Goal: Task Accomplishment & Management: Use online tool/utility

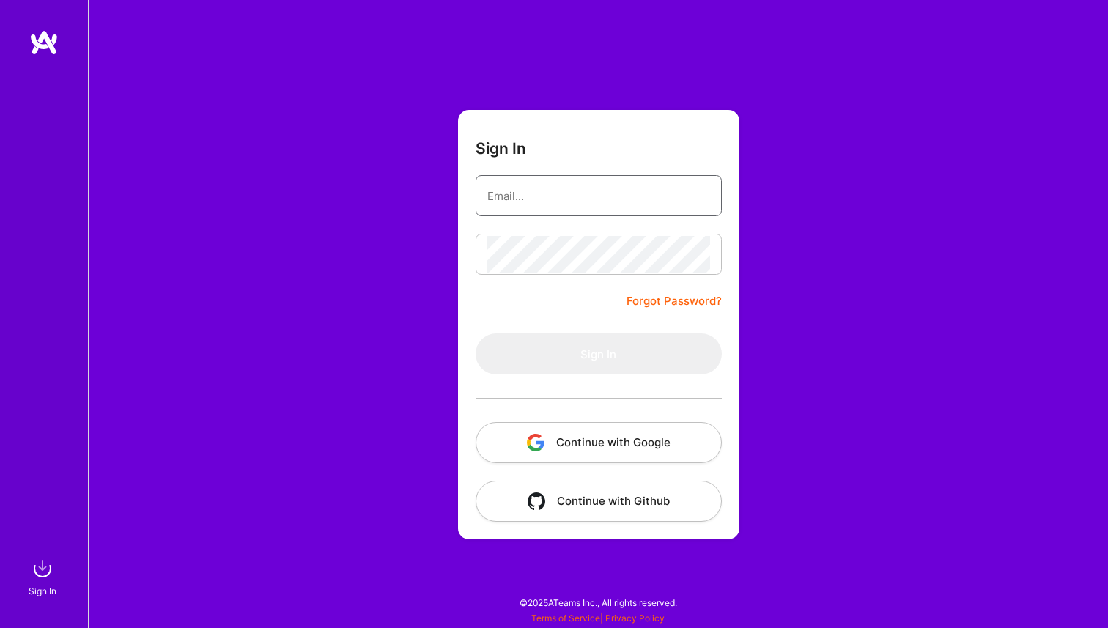
click at [567, 193] on input "email" at bounding box center [598, 195] width 223 height 37
type input "[DOMAIN_NAME][EMAIL_ADDRESS][DOMAIN_NAME]"
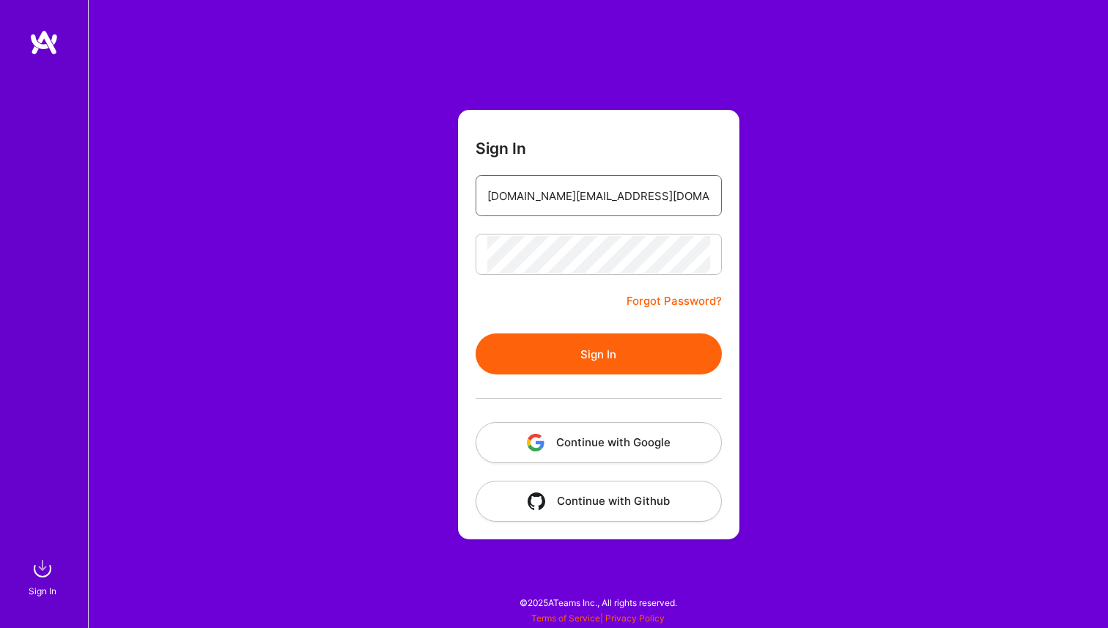
click at [476, 333] on button "Sign In" at bounding box center [599, 353] width 246 height 41
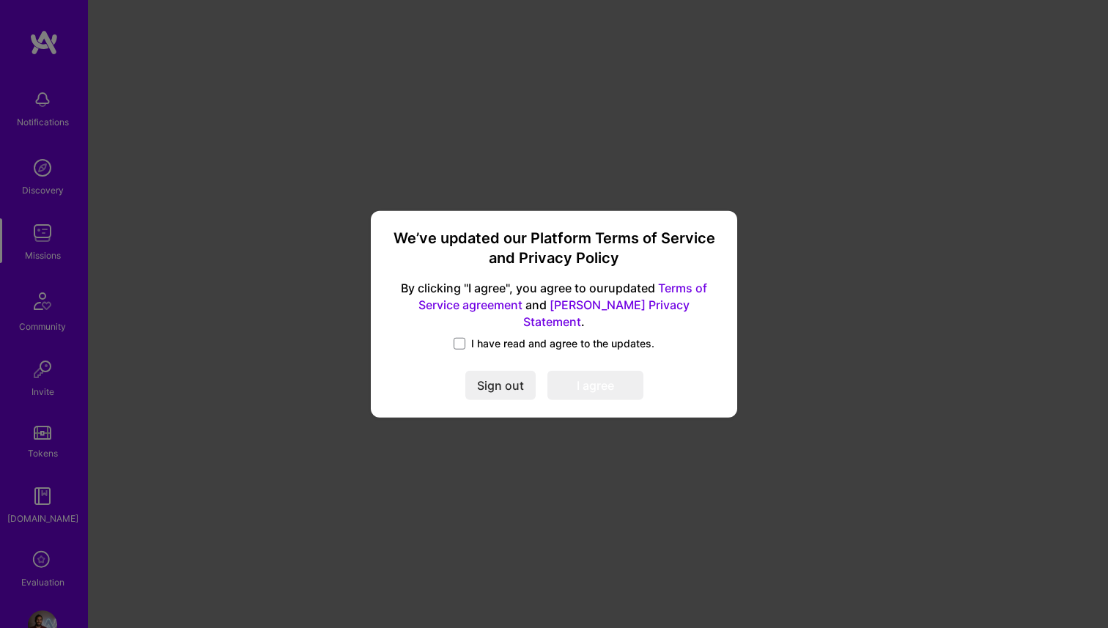
click at [478, 357] on div "We’ve updated our Platform Terms of Service and Privacy Policy By clicking "I a…" at bounding box center [554, 313] width 355 height 195
click at [464, 343] on div "I have read and agree to the updates." at bounding box center [553, 344] width 331 height 17
click at [463, 338] on span at bounding box center [460, 344] width 12 height 12
click at [0, 0] on input "I have read and agree to the updates." at bounding box center [0, 0] width 0 height 0
click at [586, 379] on button "I agree" at bounding box center [595, 385] width 96 height 29
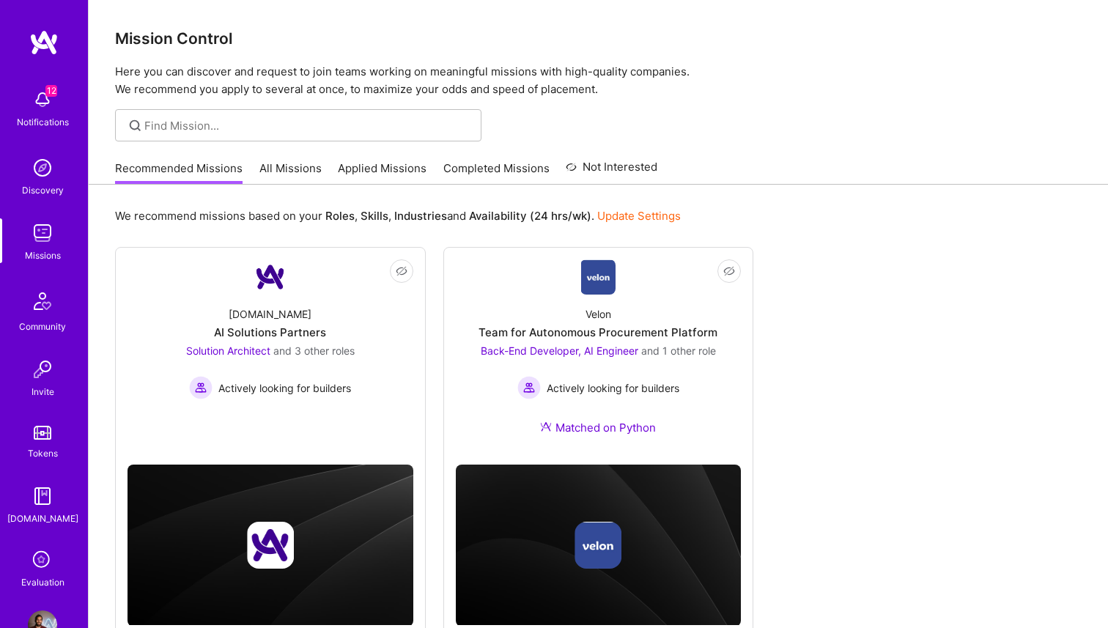
click at [45, 101] on img at bounding box center [42, 99] width 29 height 29
click at [605, 210] on div "12 12 Notifications Discovery Missions Community Invite Tokens [DOMAIN_NAME] Ev…" at bounding box center [554, 340] width 1108 height 680
click at [51, 107] on img at bounding box center [42, 99] width 29 height 29
click at [810, 166] on div "12 12 Notifications Discovery Missions Community Invite Tokens [DOMAIN_NAME] Ev…" at bounding box center [554, 340] width 1108 height 680
click at [32, 175] on img at bounding box center [42, 167] width 29 height 29
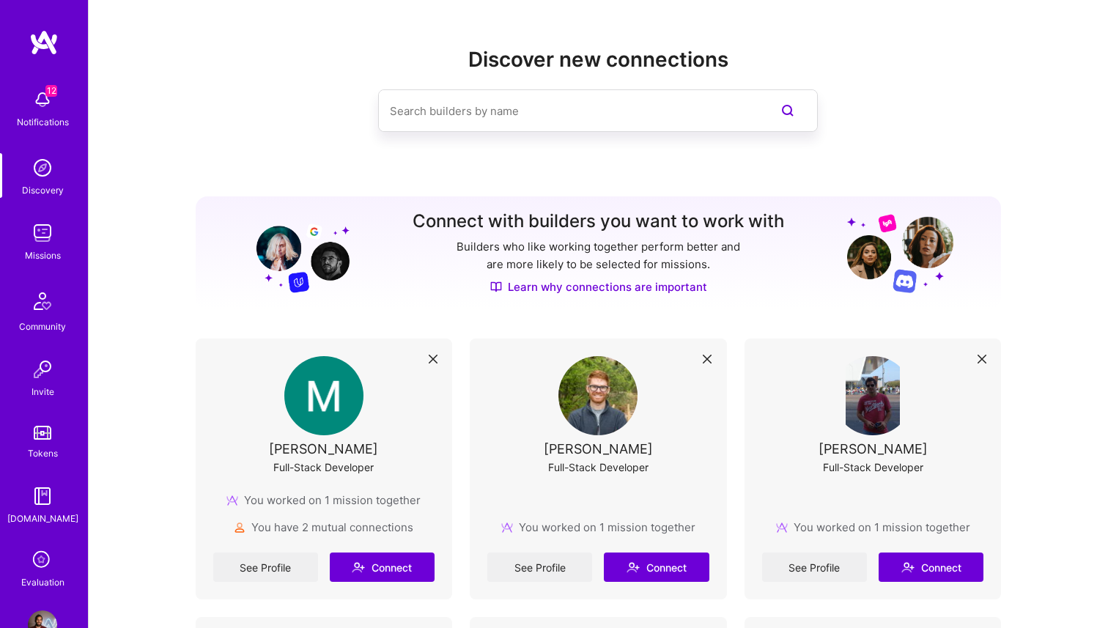
click at [51, 234] on img at bounding box center [42, 232] width 29 height 29
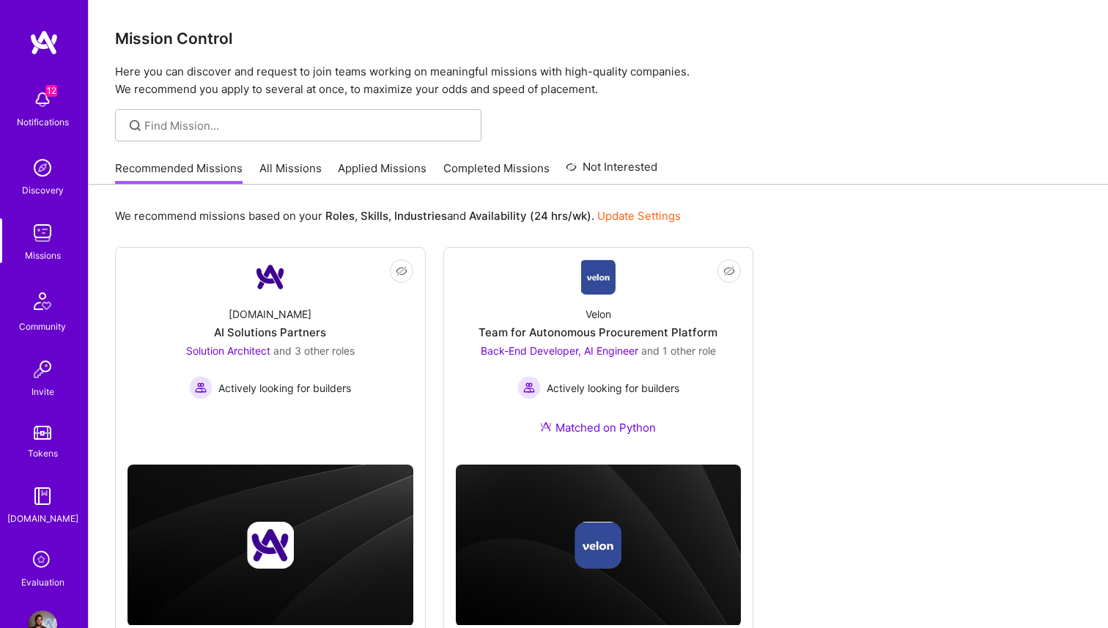
click at [302, 168] on link "All Missions" at bounding box center [290, 173] width 62 height 24
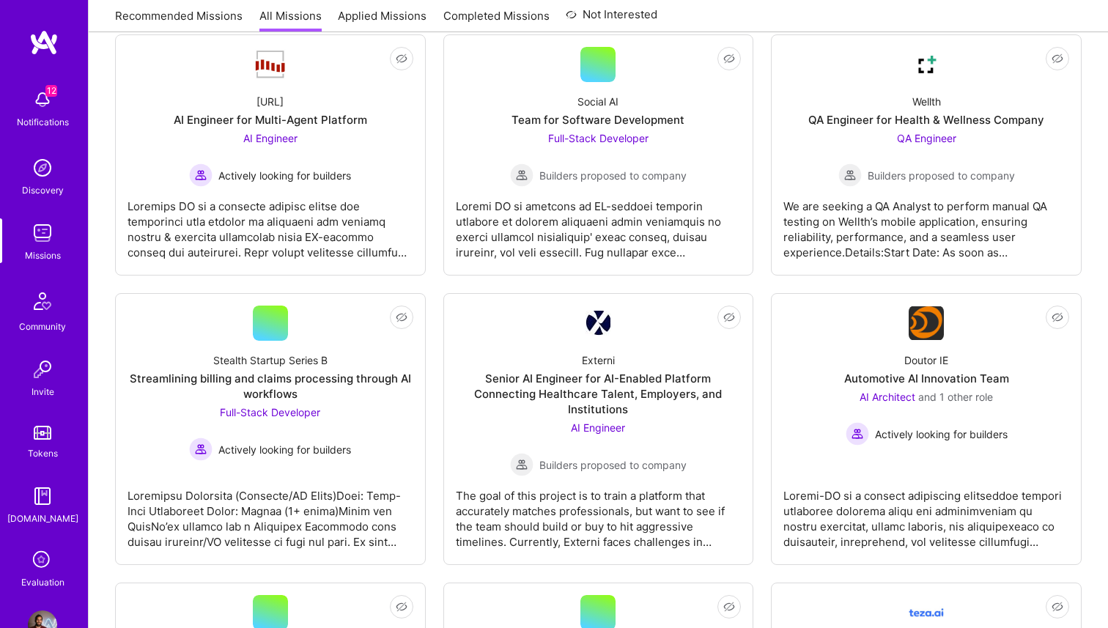
scroll to position [1351, 0]
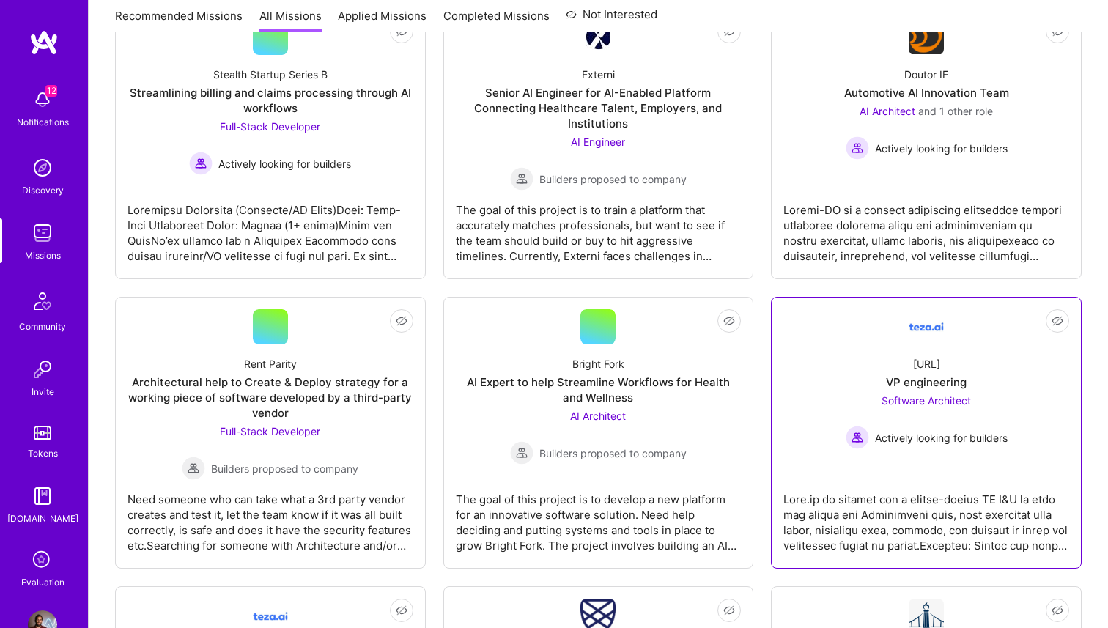
click at [901, 510] on div at bounding box center [926, 516] width 286 height 73
